Goal: Task Accomplishment & Management: Use online tool/utility

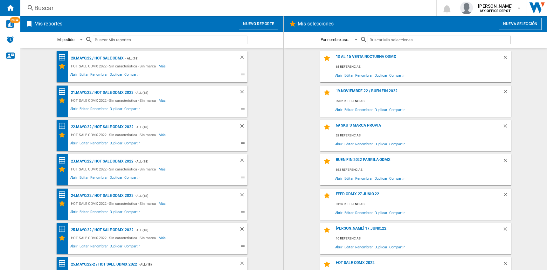
click at [266, 22] on button "Nuevo reporte" at bounding box center [258, 24] width 39 height 12
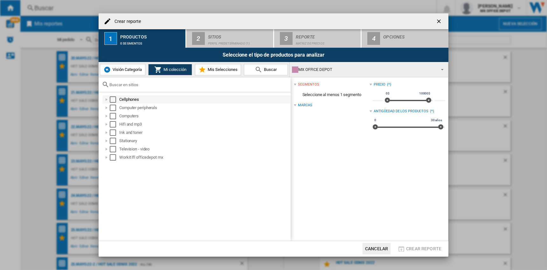
click at [115, 99] on div "Select" at bounding box center [113, 99] width 6 height 6
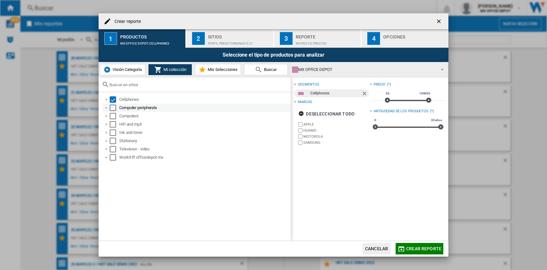
click at [114, 105] on div "Select" at bounding box center [113, 108] width 6 height 6
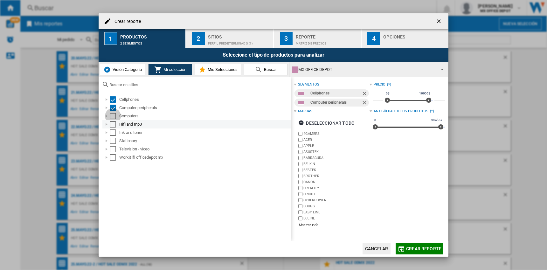
drag, startPoint x: 112, startPoint y: 113, endPoint x: 113, endPoint y: 124, distance: 10.5
click at [112, 113] on div "Select" at bounding box center [113, 116] width 6 height 6
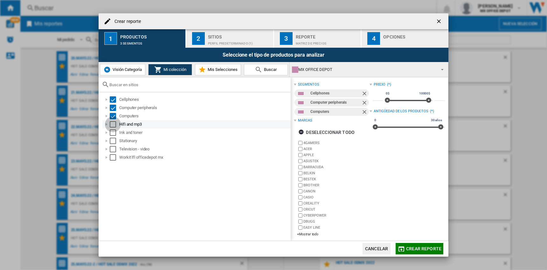
click at [113, 124] on div "Select" at bounding box center [113, 124] width 6 height 6
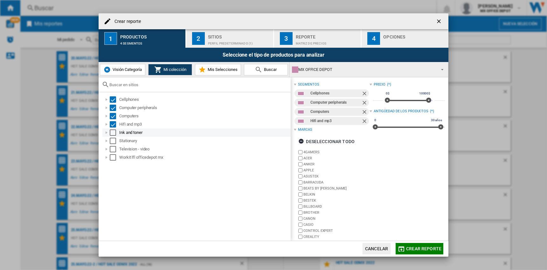
click at [112, 134] on div "Select" at bounding box center [113, 132] width 6 height 6
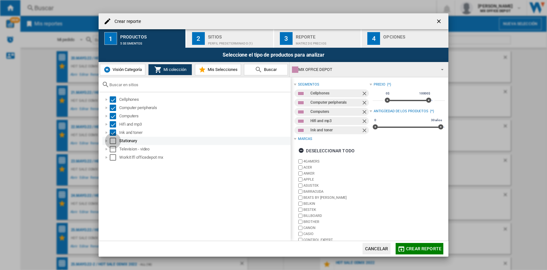
drag, startPoint x: 113, startPoint y: 138, endPoint x: 113, endPoint y: 143, distance: 4.8
click at [113, 138] on div "Select" at bounding box center [113, 141] width 6 height 6
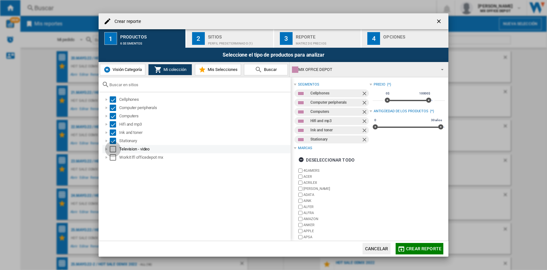
click at [113, 149] on div "Select" at bounding box center [113, 149] width 6 height 6
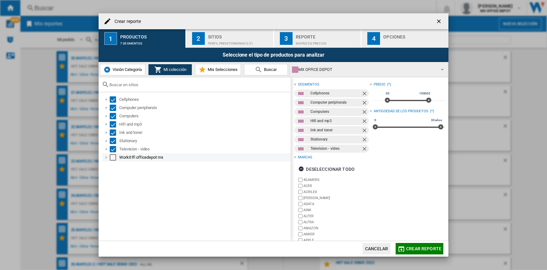
click at [115, 156] on div "Select" at bounding box center [113, 157] width 6 height 6
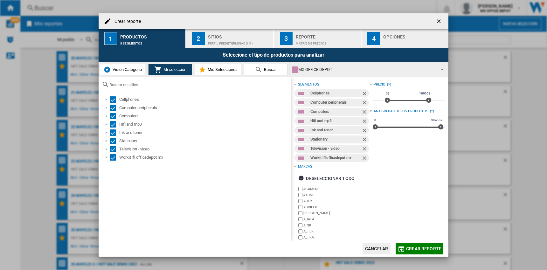
click at [219, 71] on span "Mis Selecciones" at bounding box center [221, 69] width 31 height 5
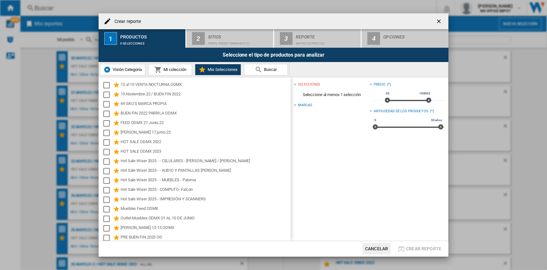
click at [163, 71] on span "Mi colección" at bounding box center [174, 69] width 24 height 5
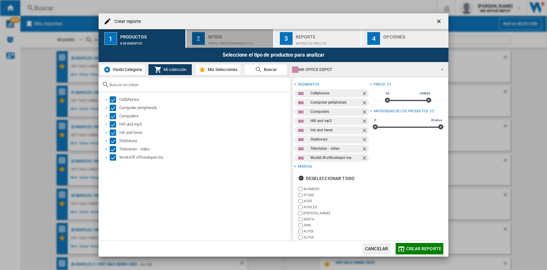
click at [205, 45] on button "2 Sitios Perfil predeterminado (1)" at bounding box center [229, 38] width 87 height 18
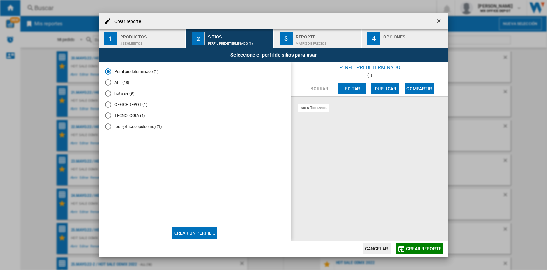
click at [106, 83] on div "ALL (18)" at bounding box center [108, 82] width 6 height 6
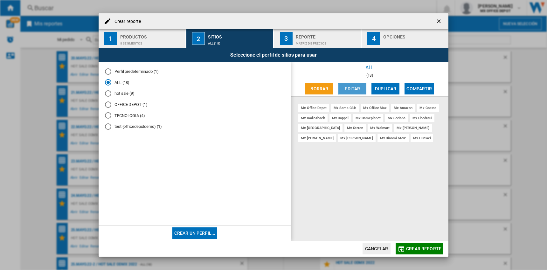
click at [345, 87] on button "Editar" at bounding box center [352, 88] width 28 height 11
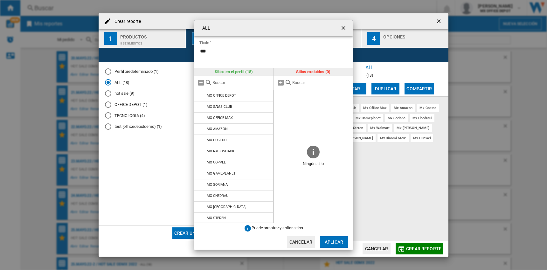
click at [333, 242] on button "Aplicar" at bounding box center [334, 241] width 28 height 11
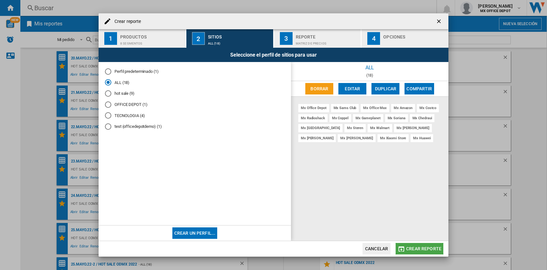
click at [415, 248] on span "Crear reporte" at bounding box center [423, 248] width 35 height 5
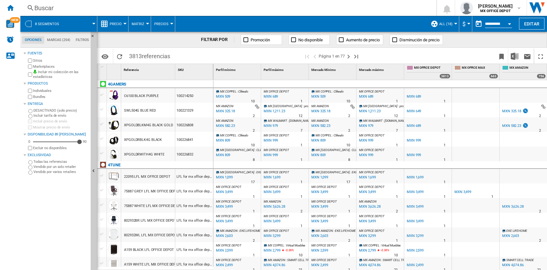
click at [59, 43] on md-tab-item "Marcas (254)" at bounding box center [58, 40] width 29 height 8
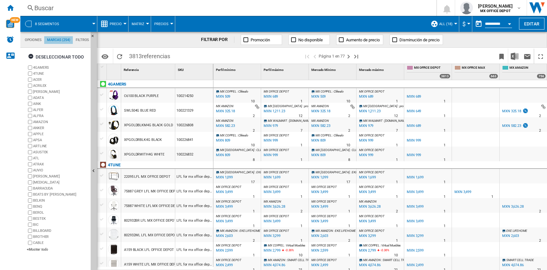
scroll to position [24, 0]
click at [40, 249] on div "+Mostrar todo" at bounding box center [57, 249] width 61 height 5
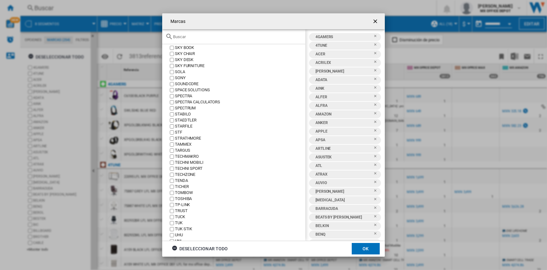
scroll to position [1350, 0]
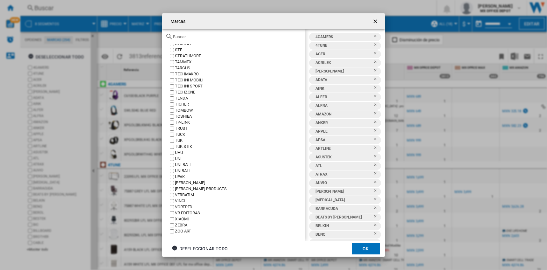
drag, startPoint x: 373, startPoint y: 20, endPoint x: 221, endPoint y: 19, distance: 151.9
click at [373, 20] on ng-md-icon "getI18NText('BUTTONS.CLOSE_DIALOG')" at bounding box center [376, 22] width 8 height 8
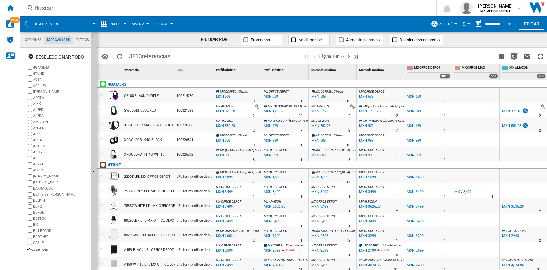
drag, startPoint x: 32, startPoint y: 41, endPoint x: 28, endPoint y: 43, distance: 4.6
click at [32, 41] on md-tab-item "Opciones" at bounding box center [33, 40] width 22 height 8
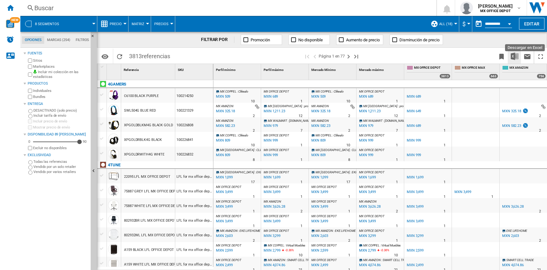
click at [518, 55] on button "Descargar en Excel" at bounding box center [514, 56] width 13 height 15
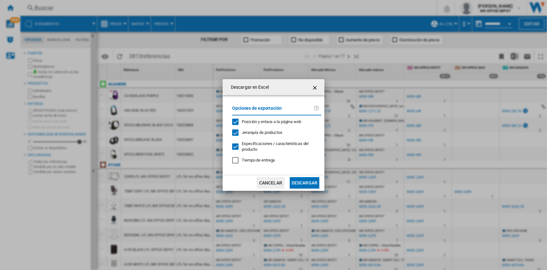
click at [304, 181] on button "Descargar" at bounding box center [304, 182] width 30 height 11
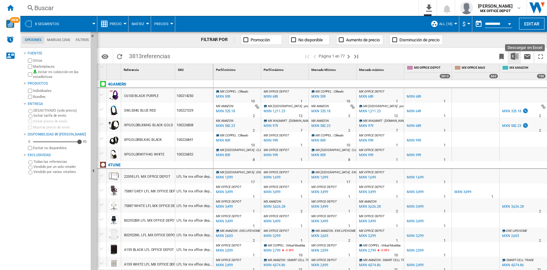
click at [514, 58] on img "Descargar en Excel" at bounding box center [514, 56] width 8 height 8
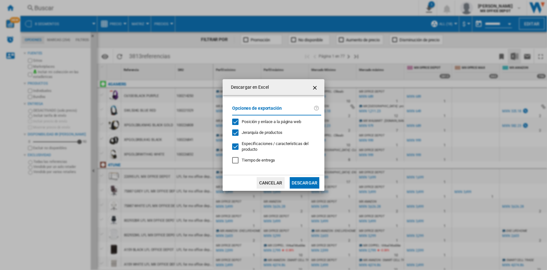
click at [511, 11] on div "Descargar en Excel Opciones de exportación Posición y enlace a la página web Je…" at bounding box center [273, 135] width 547 height 270
drag, startPoint x: 315, startPoint y: 86, endPoint x: 403, endPoint y: 56, distance: 93.1
click at [316, 86] on ng-md-icon "getI18NText('BUTTONS.CLOSE_DIALOG')" at bounding box center [315, 88] width 8 height 8
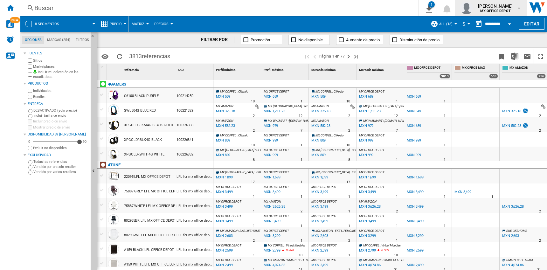
click at [516, 7] on md-icon "button" at bounding box center [518, 7] width 5 height 5
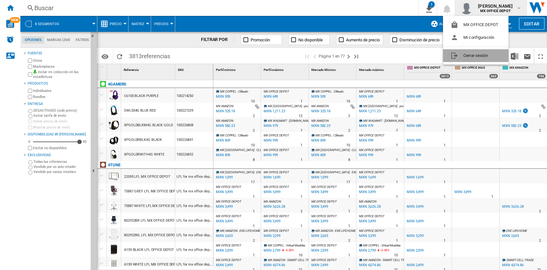
click at [468, 58] on button "Cerrar sesión" at bounding box center [475, 55] width 65 height 13
